Goal: Find specific page/section: Find specific page/section

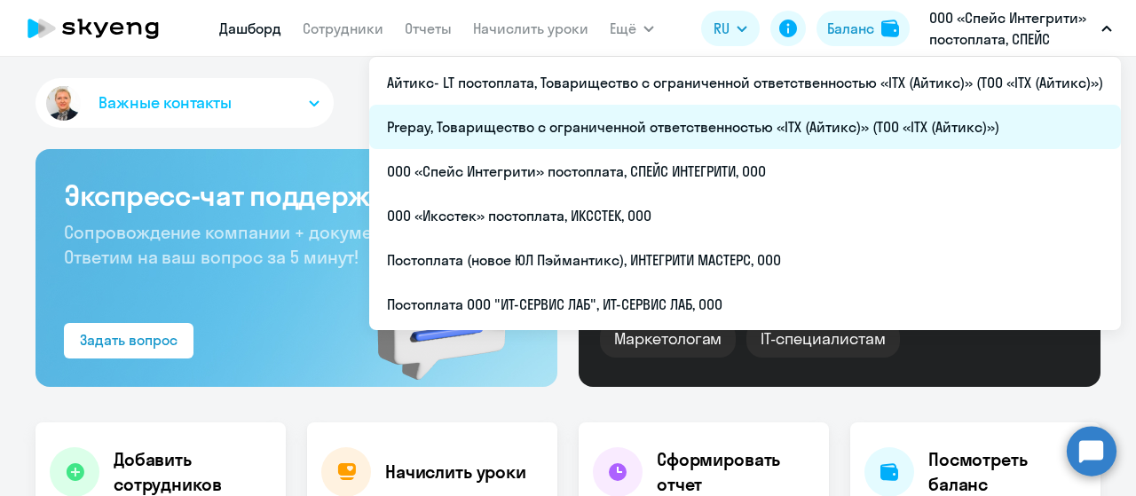
click at [575, 127] on li "Prepay, Товарищество с ограниченной ответственностью «ITX (Айтикс)» (ТОО «ITX (…" at bounding box center [745, 127] width 752 height 44
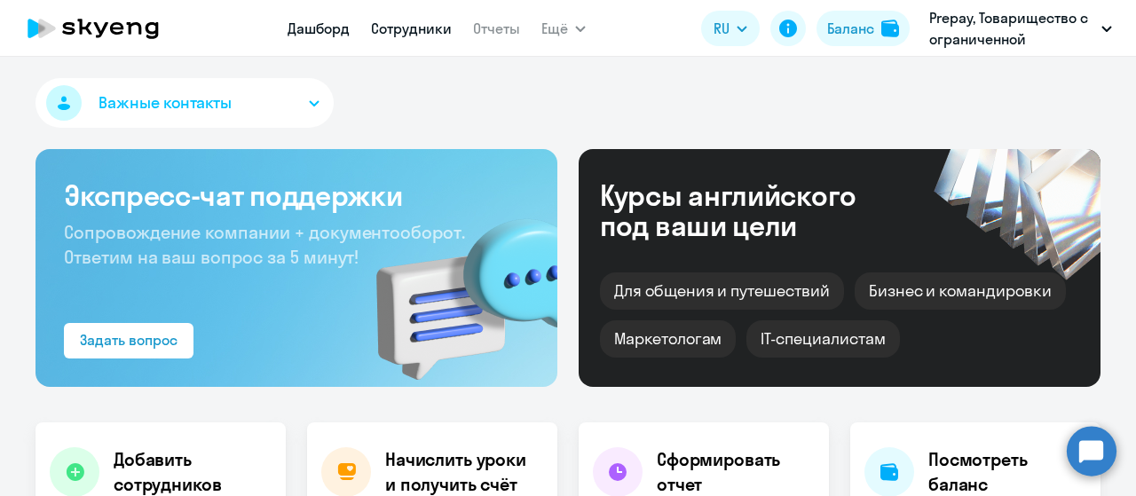
click at [396, 28] on link "Сотрудники" at bounding box center [411, 29] width 81 height 18
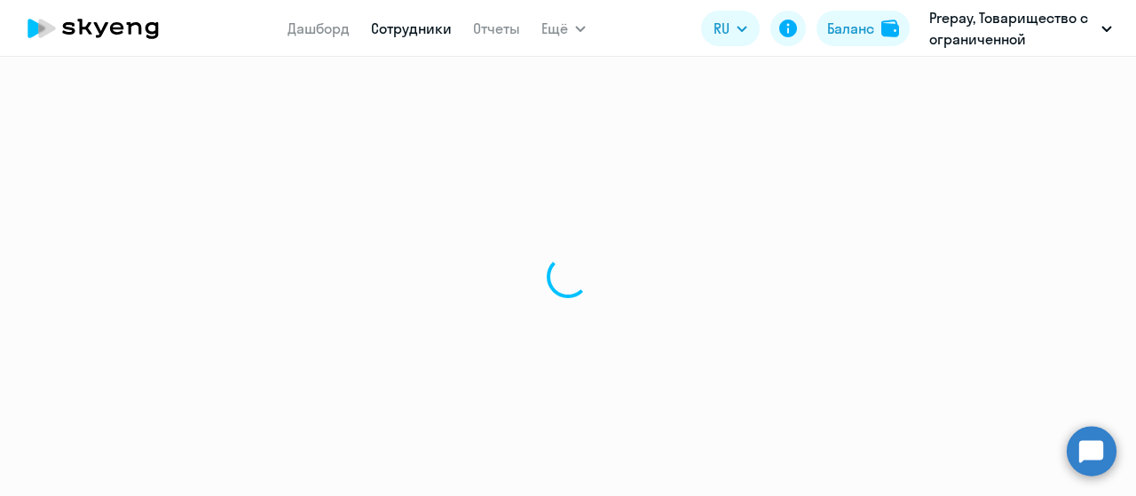
select select "30"
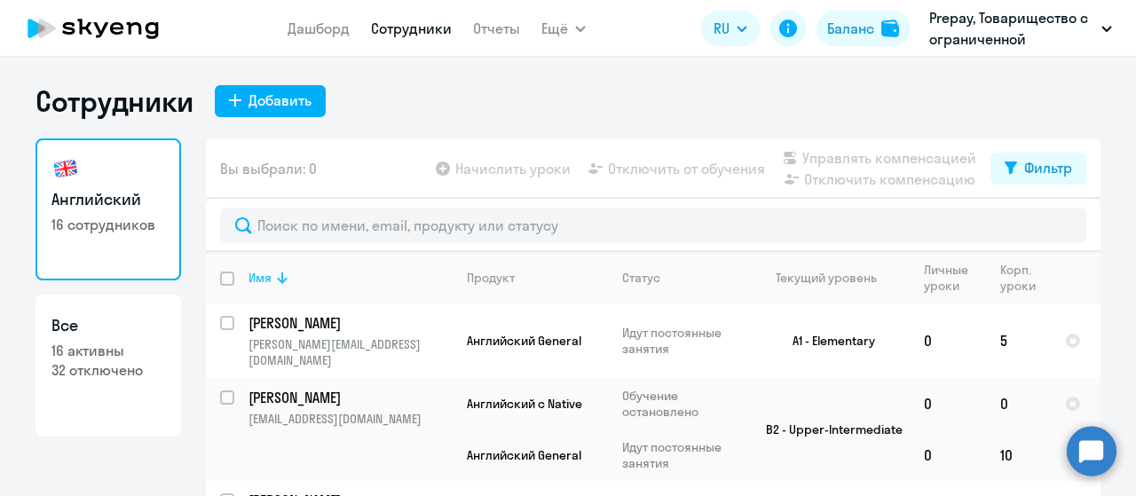
click at [278, 280] on icon at bounding box center [282, 278] width 11 height 12
